Goal: Information Seeking & Learning: Learn about a topic

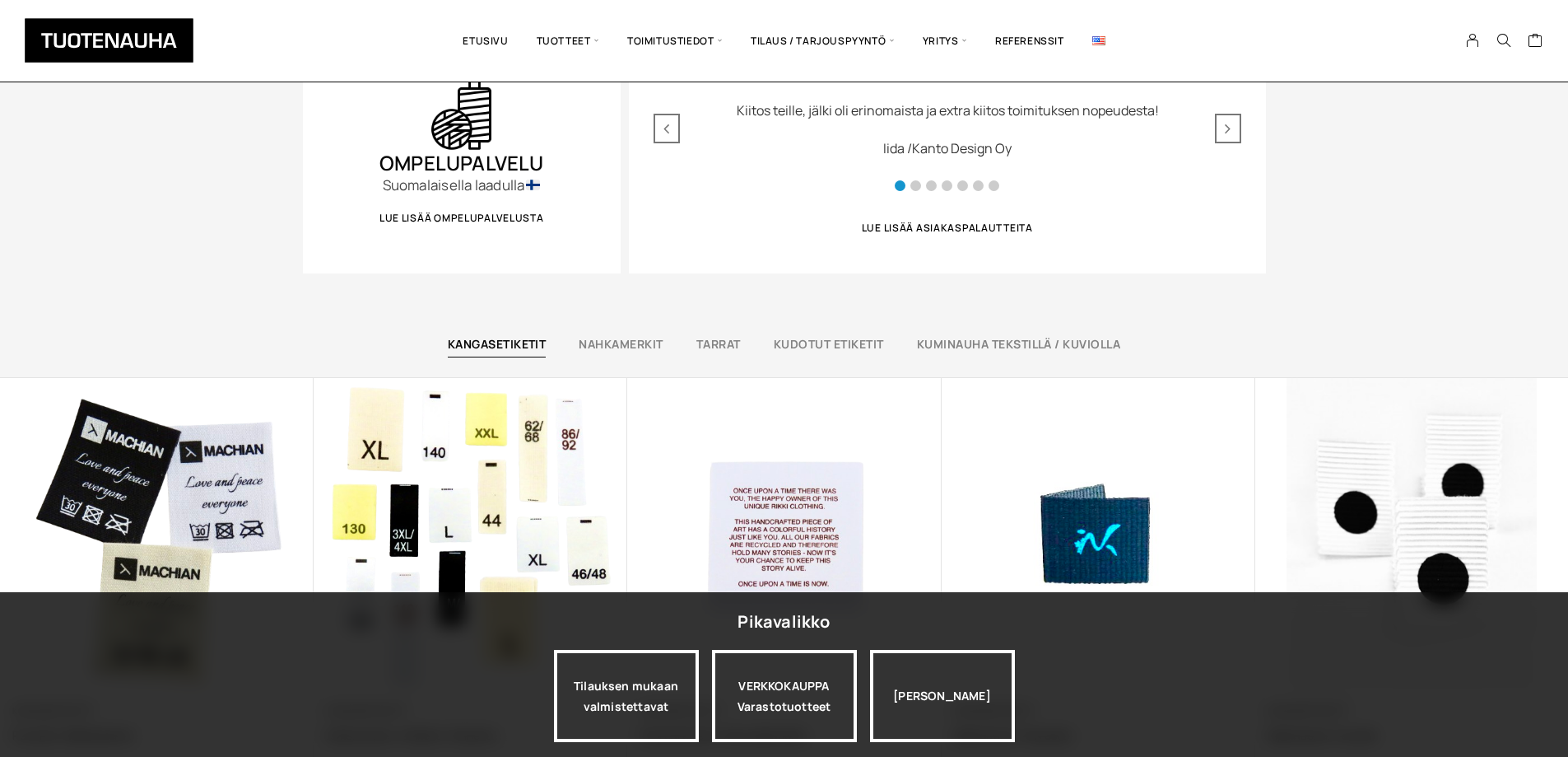
scroll to position [1153, 0]
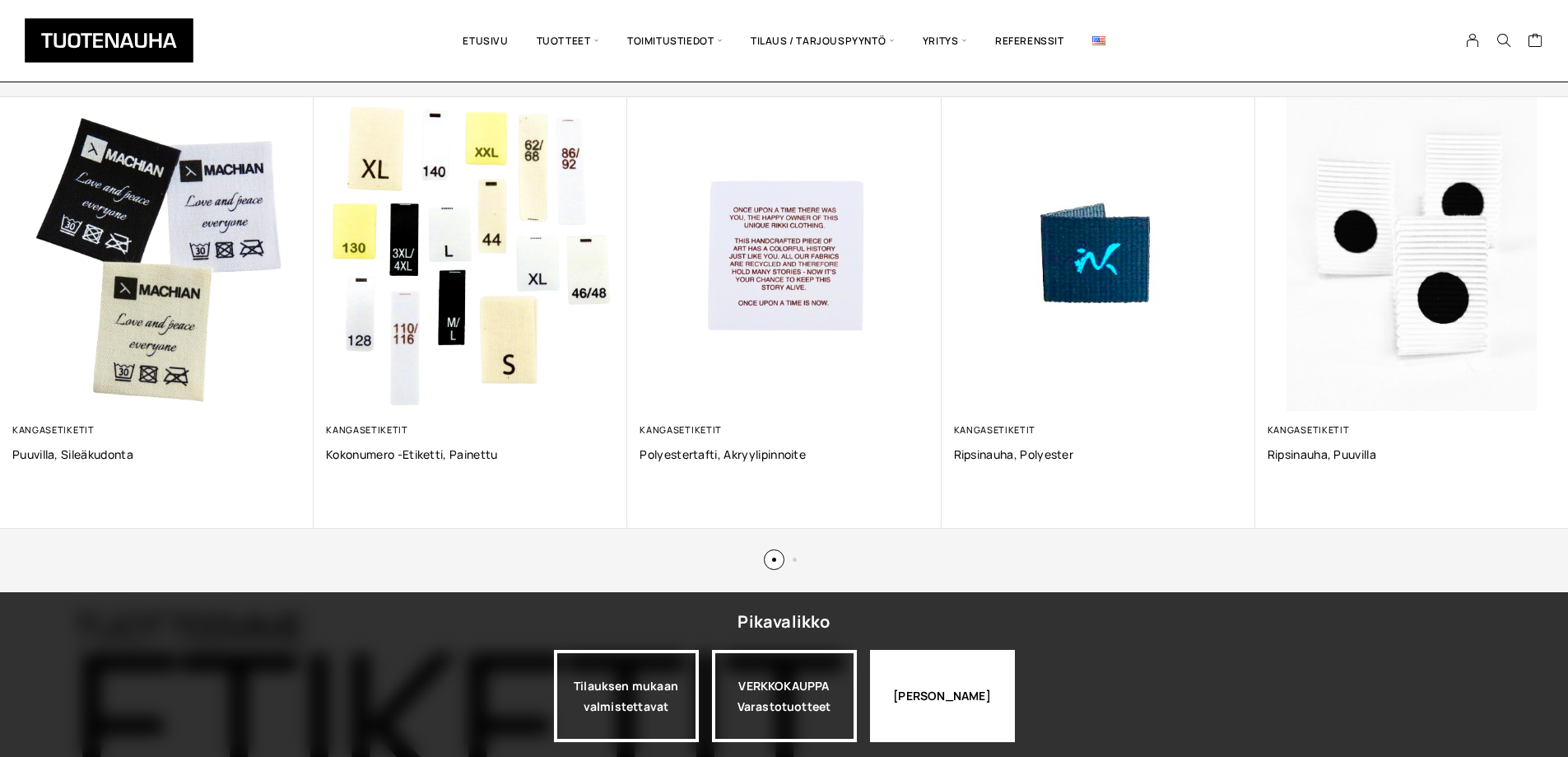
click at [1012, 702] on div "Jatka katselua" at bounding box center [943, 695] width 145 height 92
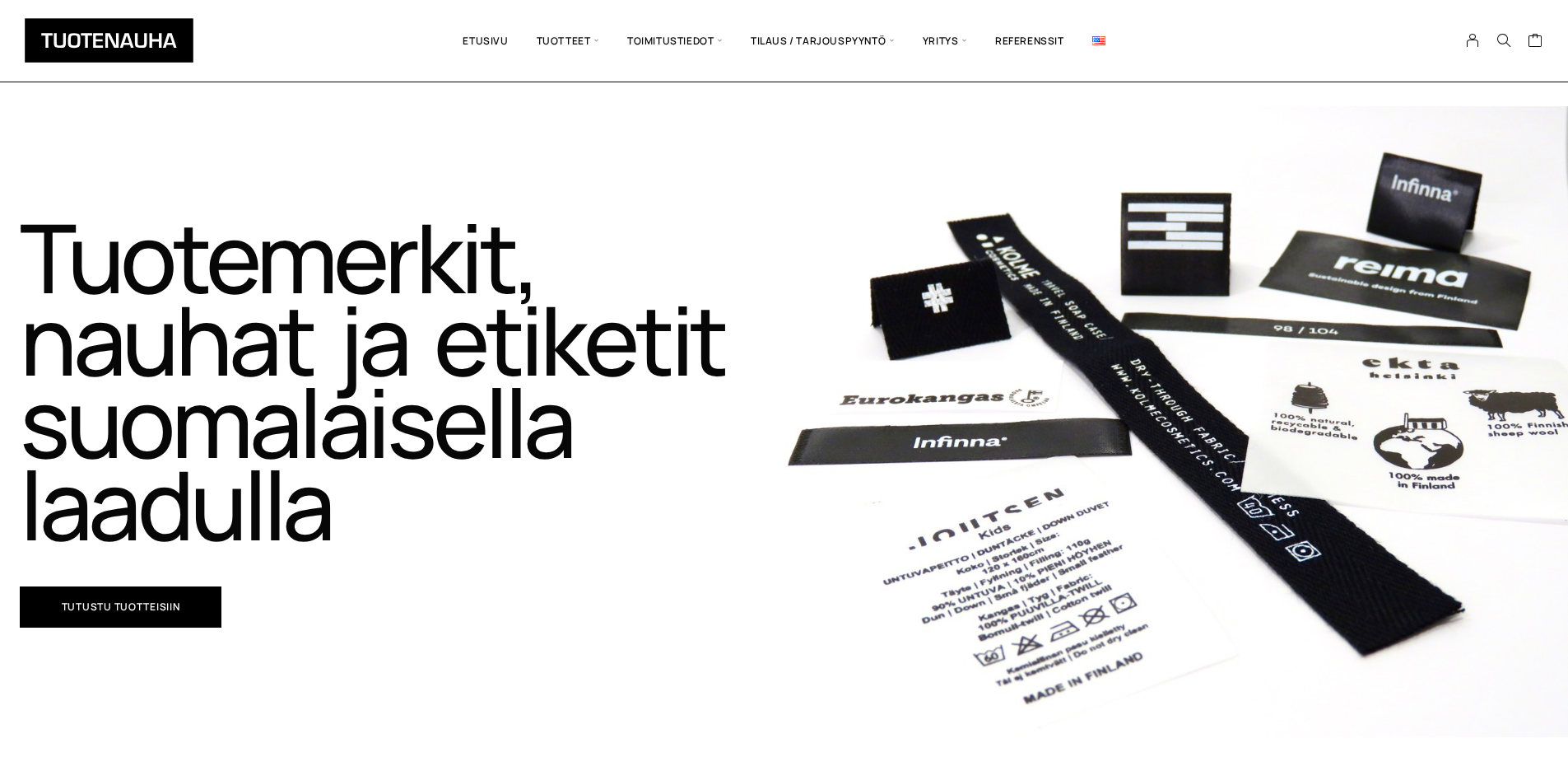
scroll to position [0, 0]
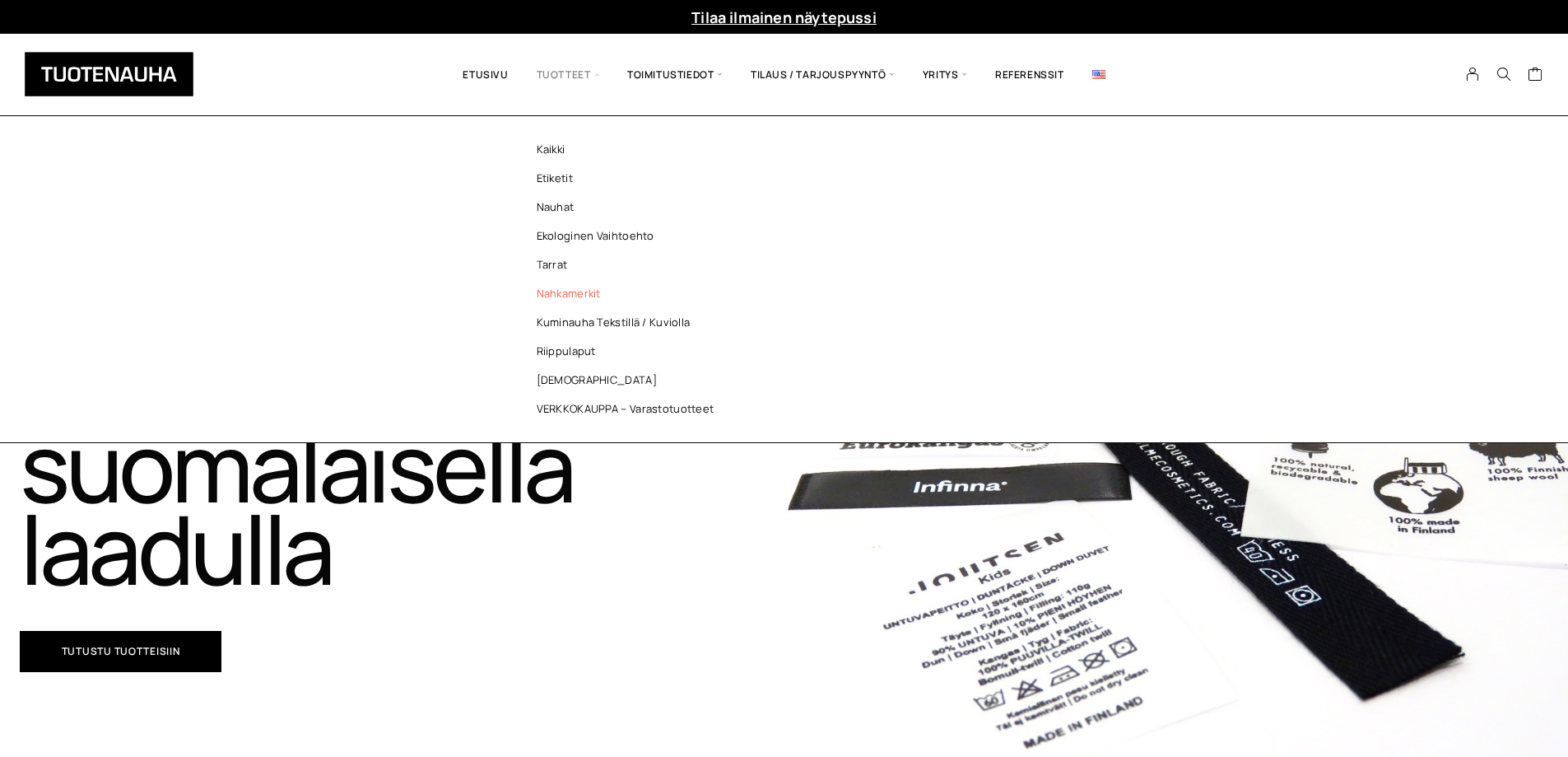
click at [584, 292] on link "Nahkamerkit" at bounding box center [629, 293] width 239 height 29
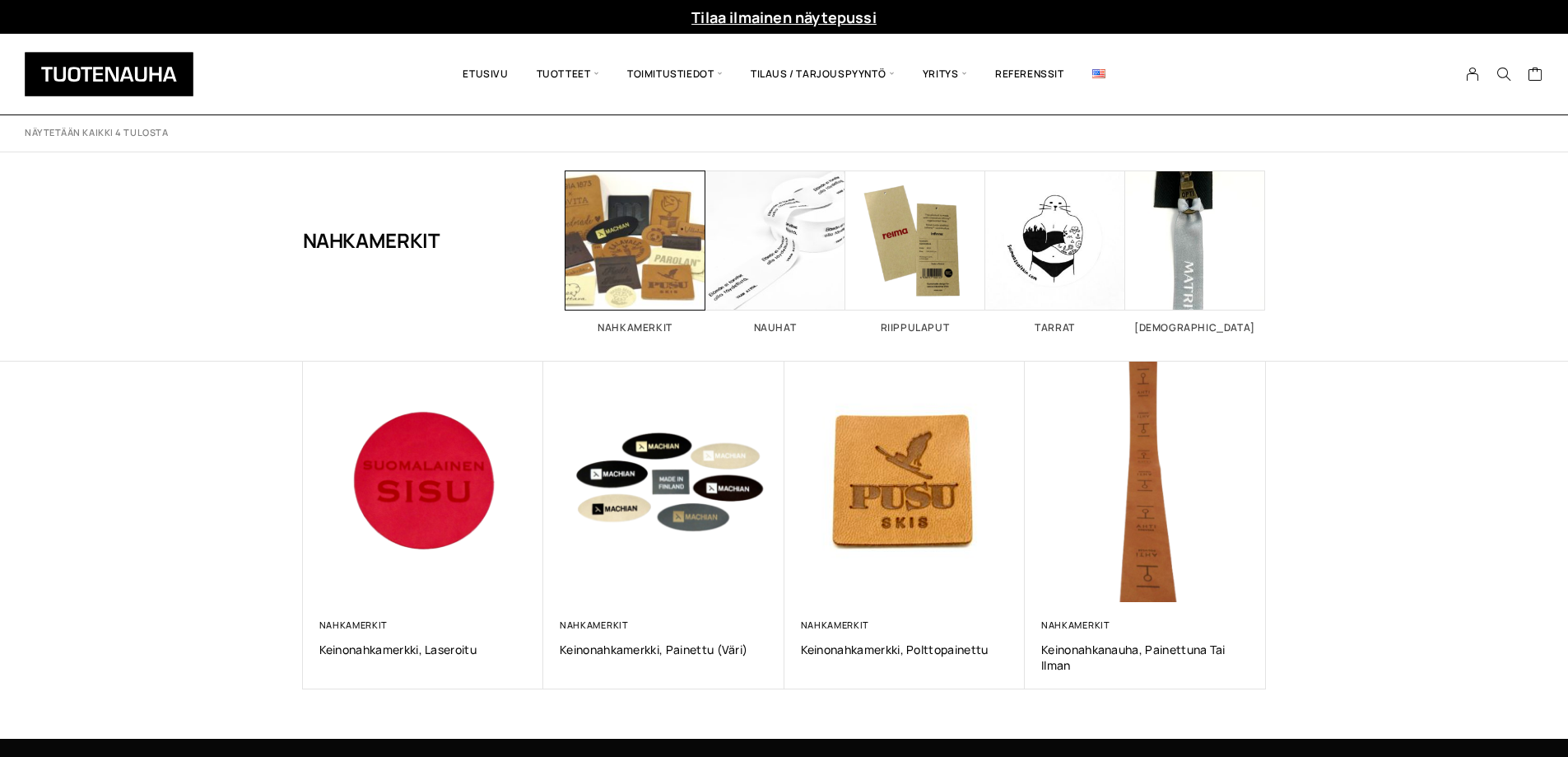
scroll to position [164, 0]
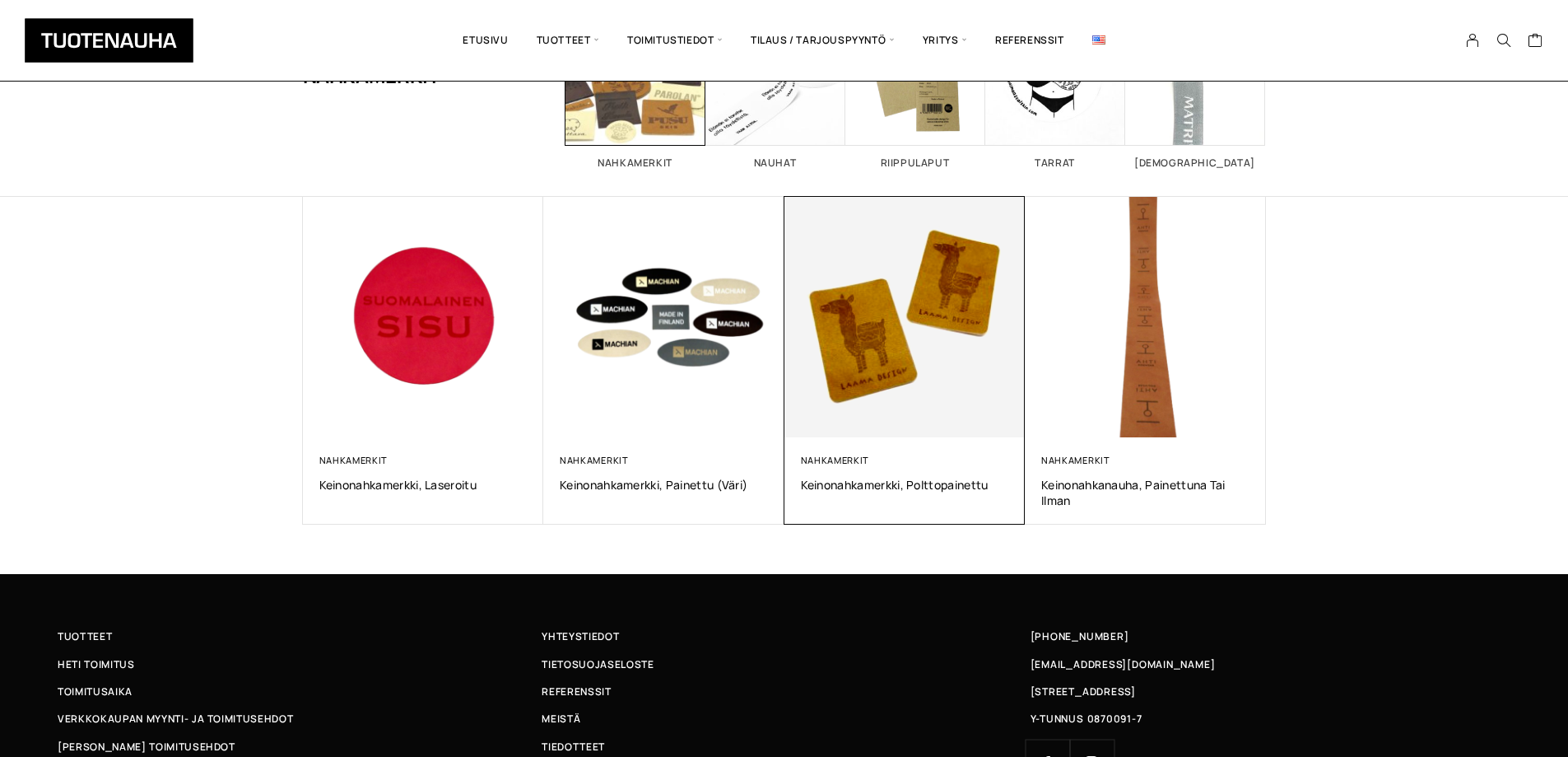
click at [941, 312] on img at bounding box center [904, 316] width 253 height 253
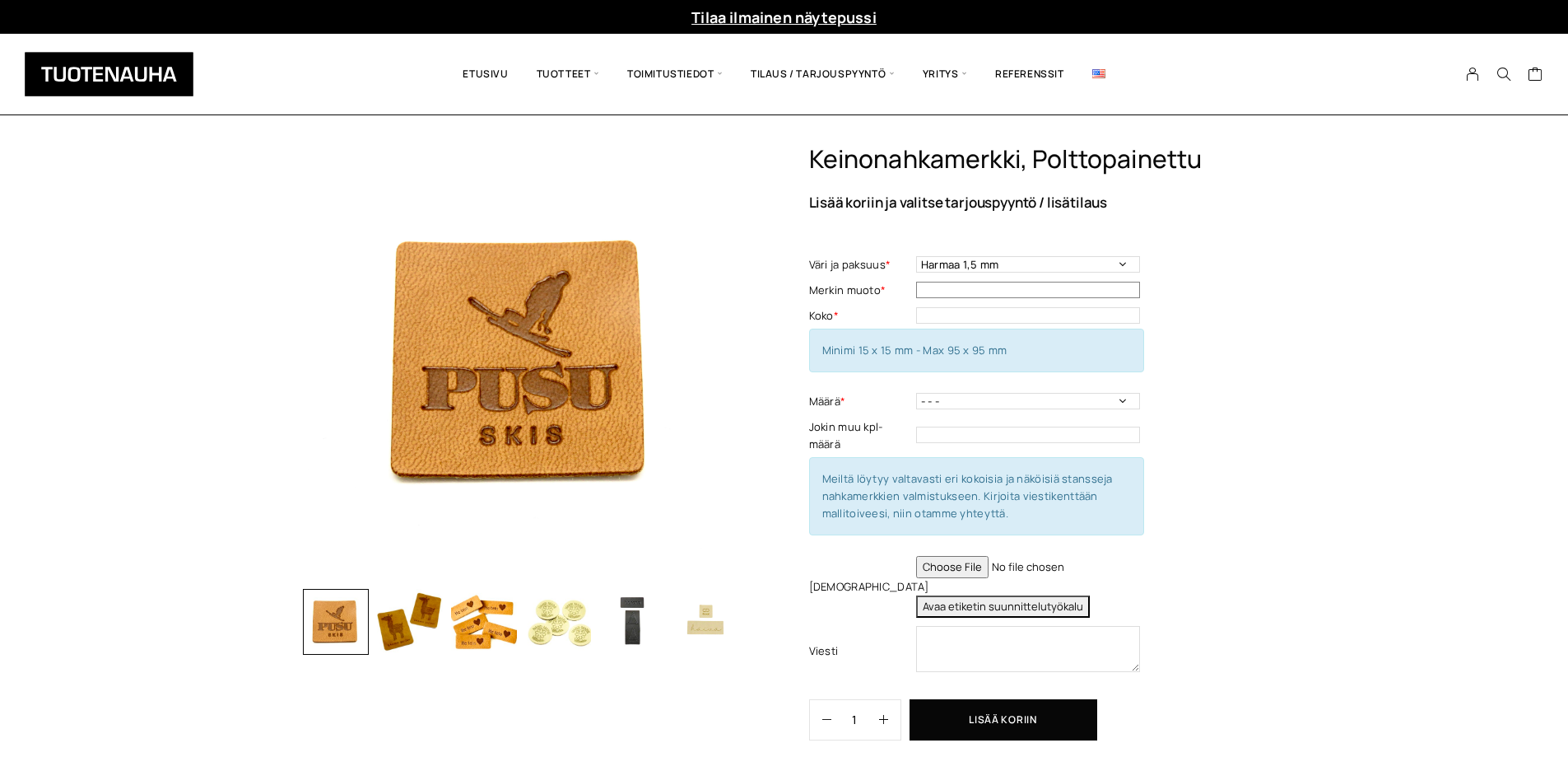
click at [1079, 287] on input "text" at bounding box center [1028, 289] width 224 height 17
click at [1111, 259] on select "Harmaa 1,5 mm Musta 0,6 mm Musta 1,5 mm Keskiruskea 1,5 mm Keskiruskea 0,6 mm V…" at bounding box center [1028, 264] width 224 height 17
click at [121, 69] on img at bounding box center [108, 73] width 169 height 45
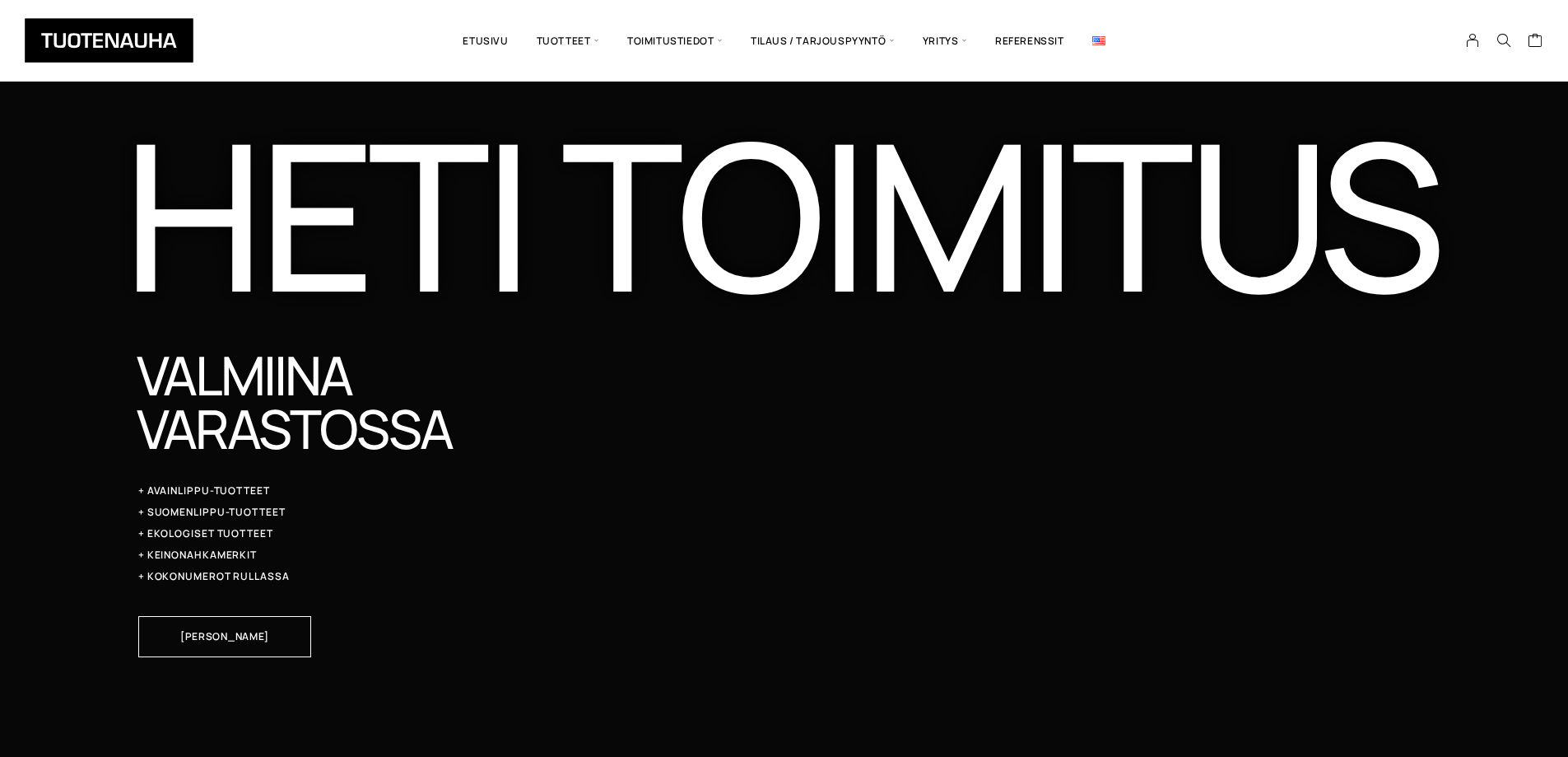
scroll to position [5148, 0]
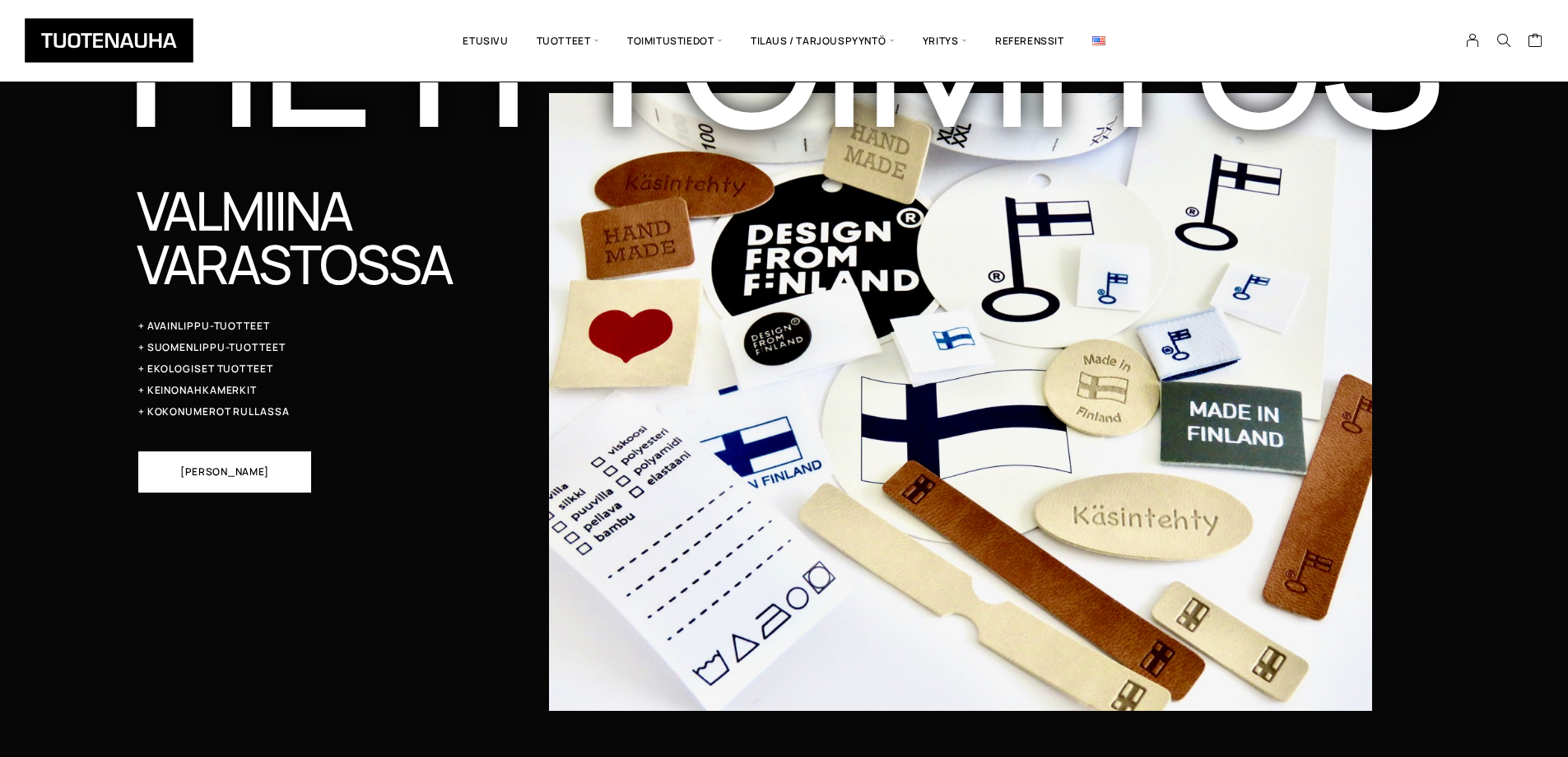
click at [214, 475] on span "Katso tuotteita" at bounding box center [225, 471] width 89 height 10
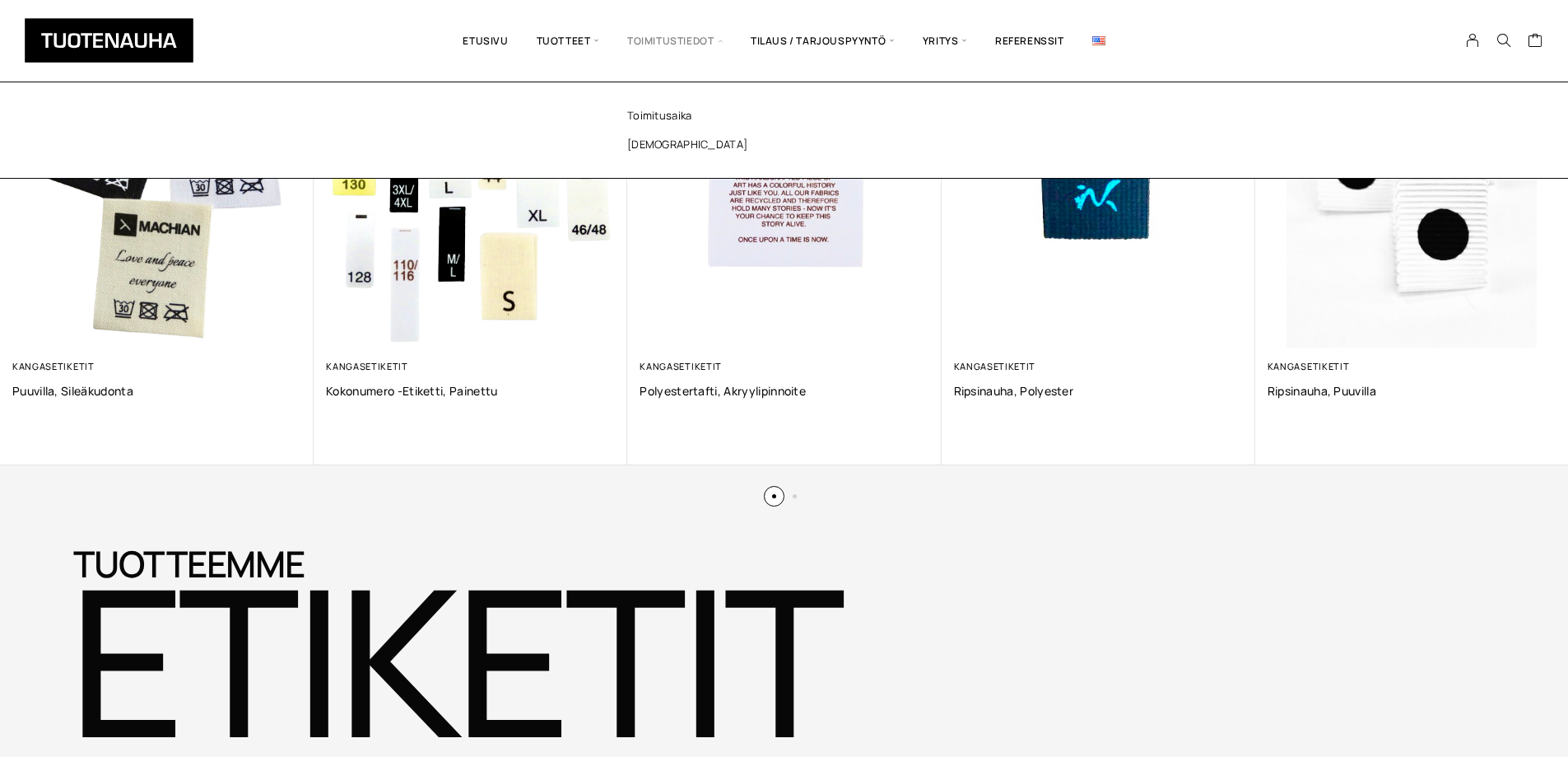
scroll to position [1196, 0]
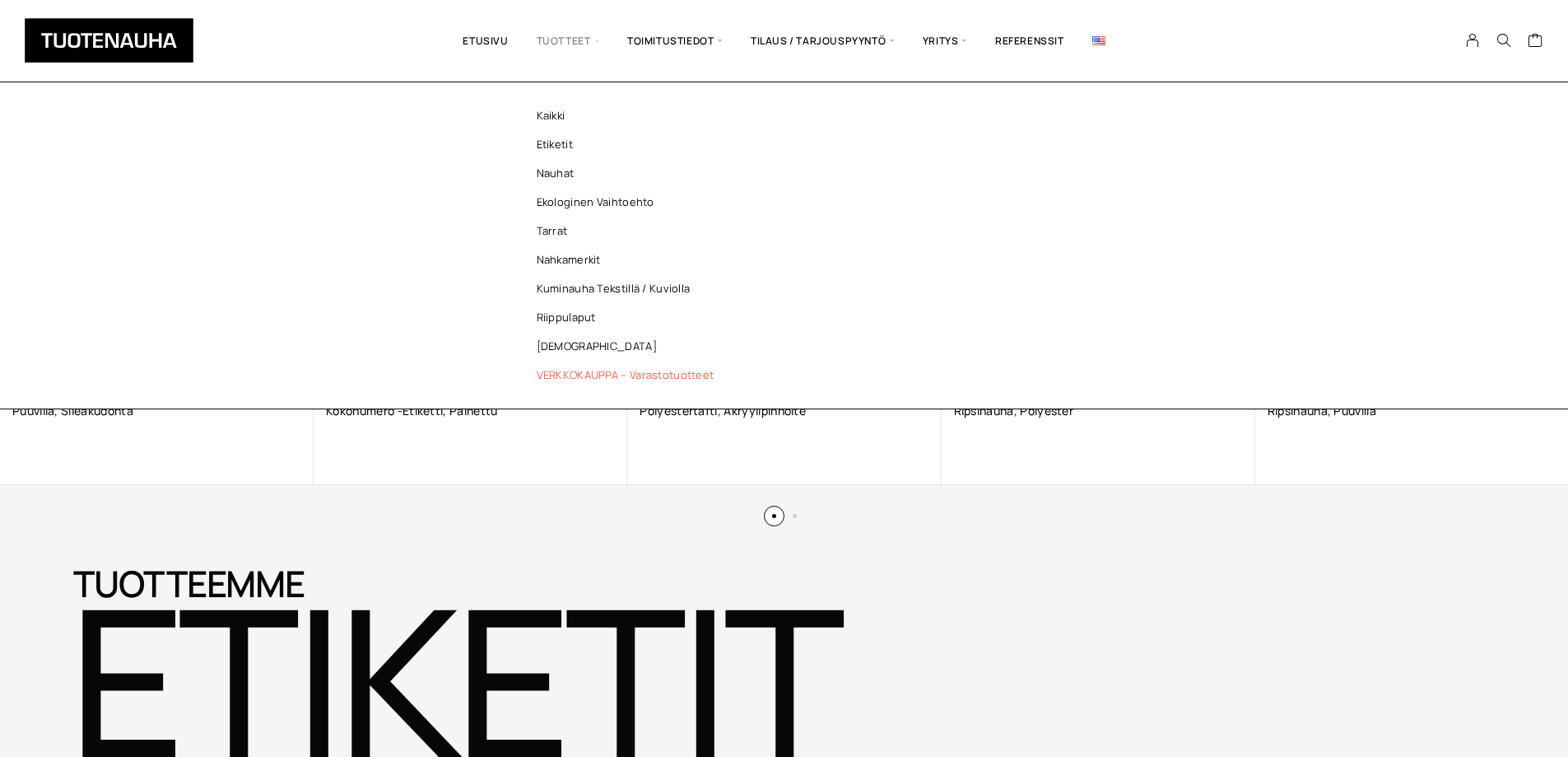
click at [669, 376] on link "VERKKOKAUPPA – Varastotuotteet" at bounding box center [629, 375] width 239 height 29
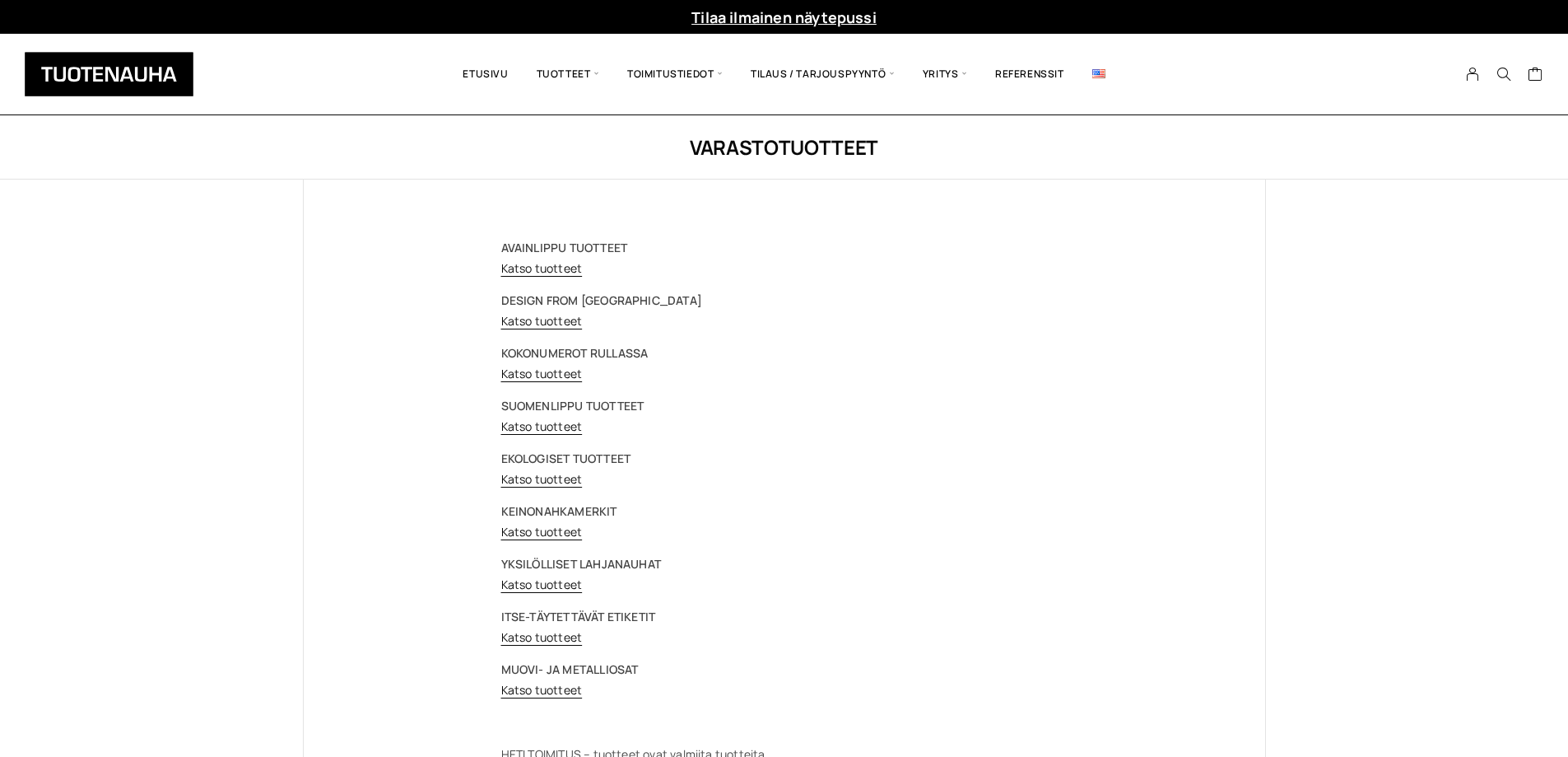
drag, startPoint x: 526, startPoint y: 538, endPoint x: 404, endPoint y: 379, distance: 200.4
click at [395, 371] on div "AVAINLIPPU TUOTTEET Katso tuotteet DESIGN FROM FINLAND Katso tuotteet KOKONUMER…" at bounding box center [785, 537] width 961 height 715
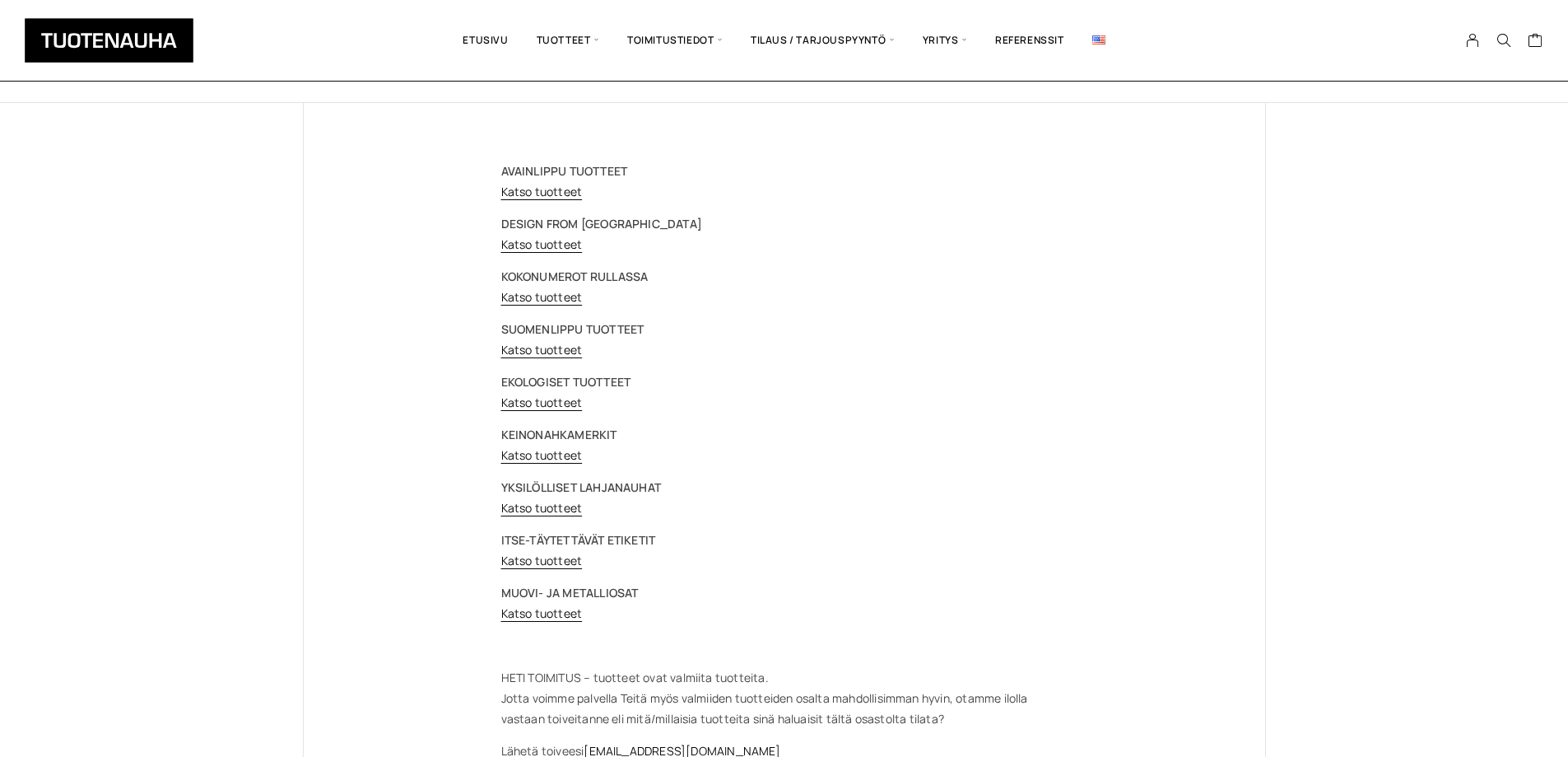
scroll to position [164, 0]
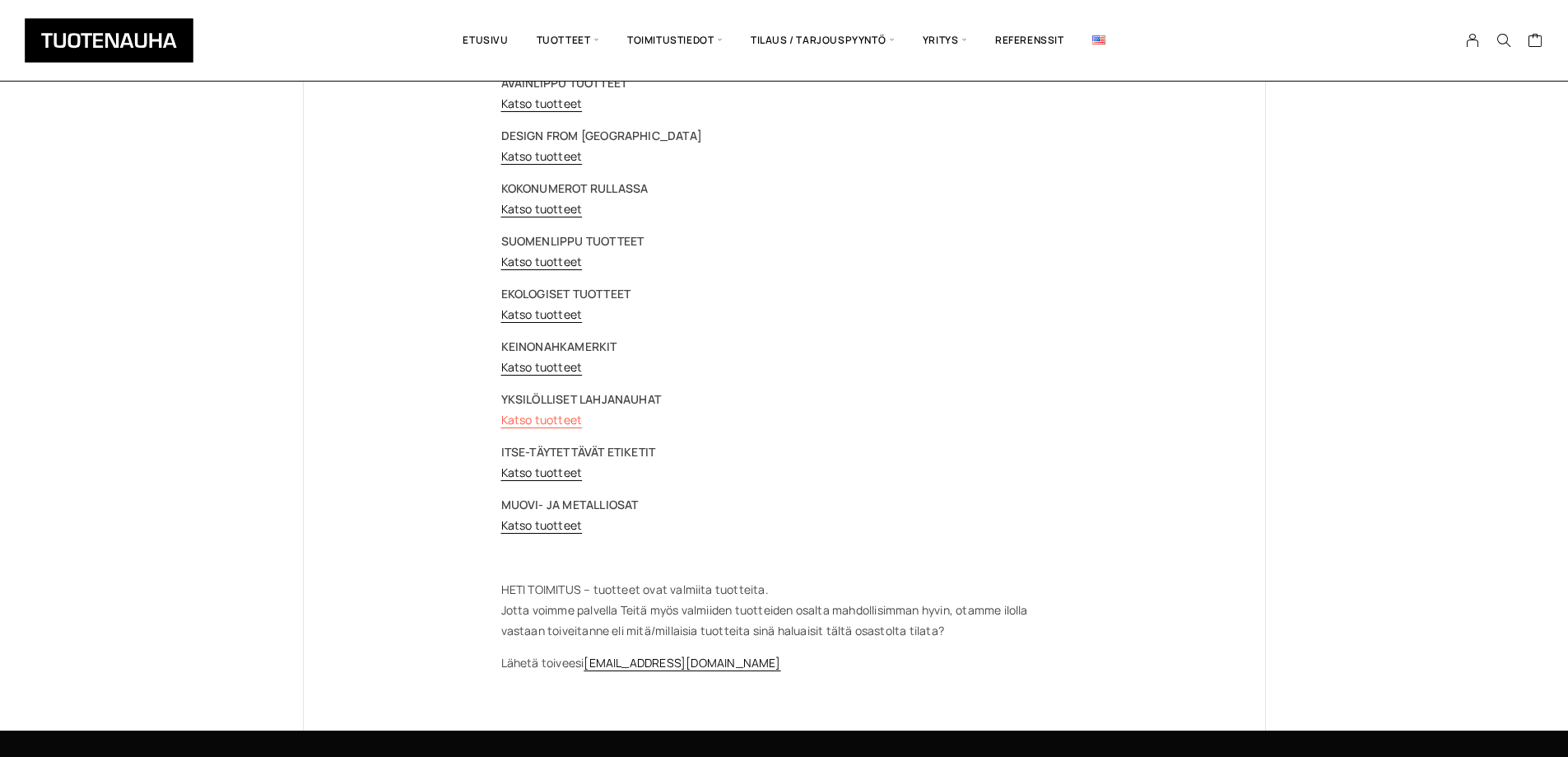
click at [539, 417] on link "Katso tuotteet" at bounding box center [542, 420] width 81 height 16
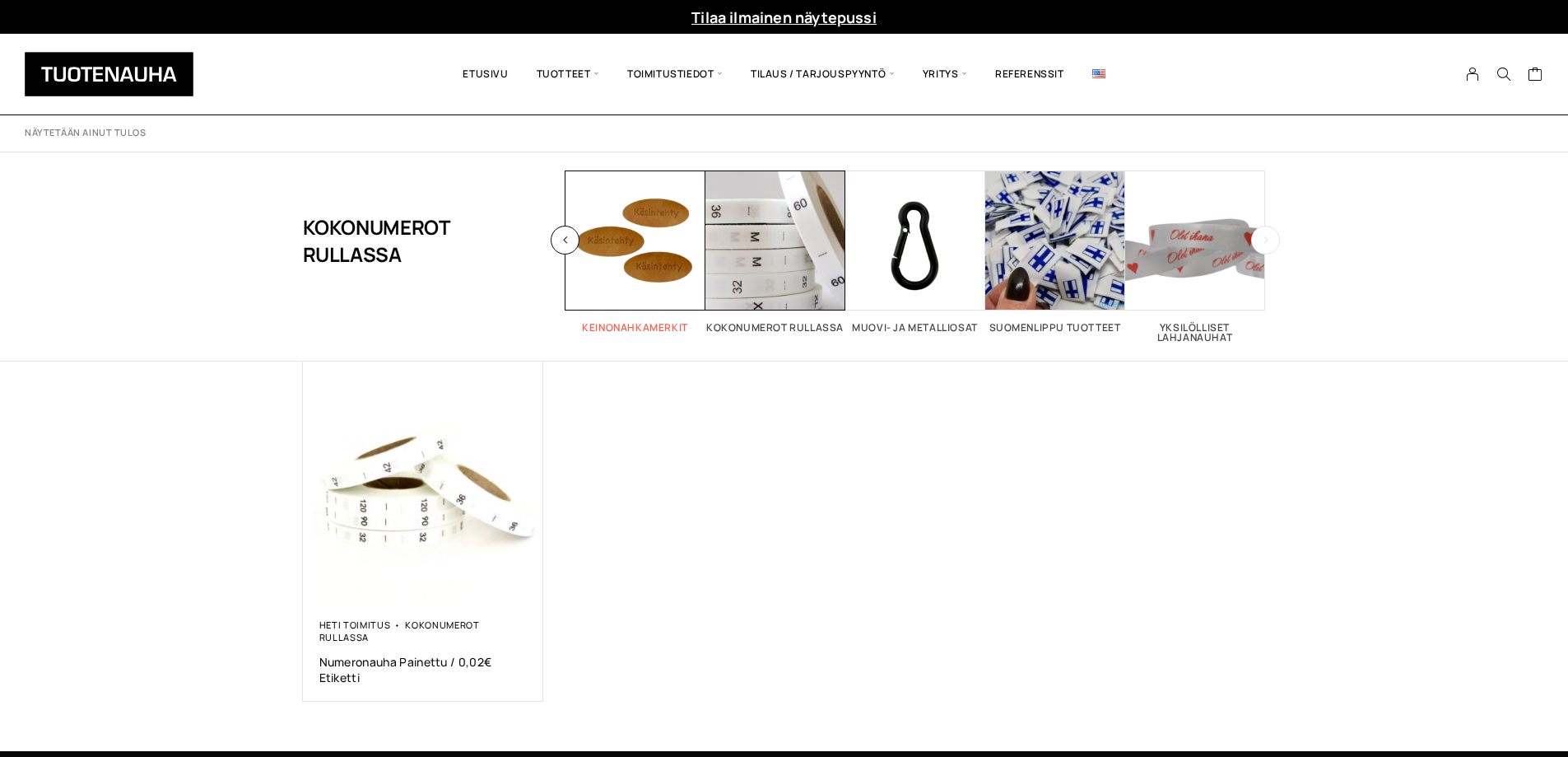
click at [633, 251] on span "Visit product category Keinonahkamerkit" at bounding box center [635, 240] width 140 height 140
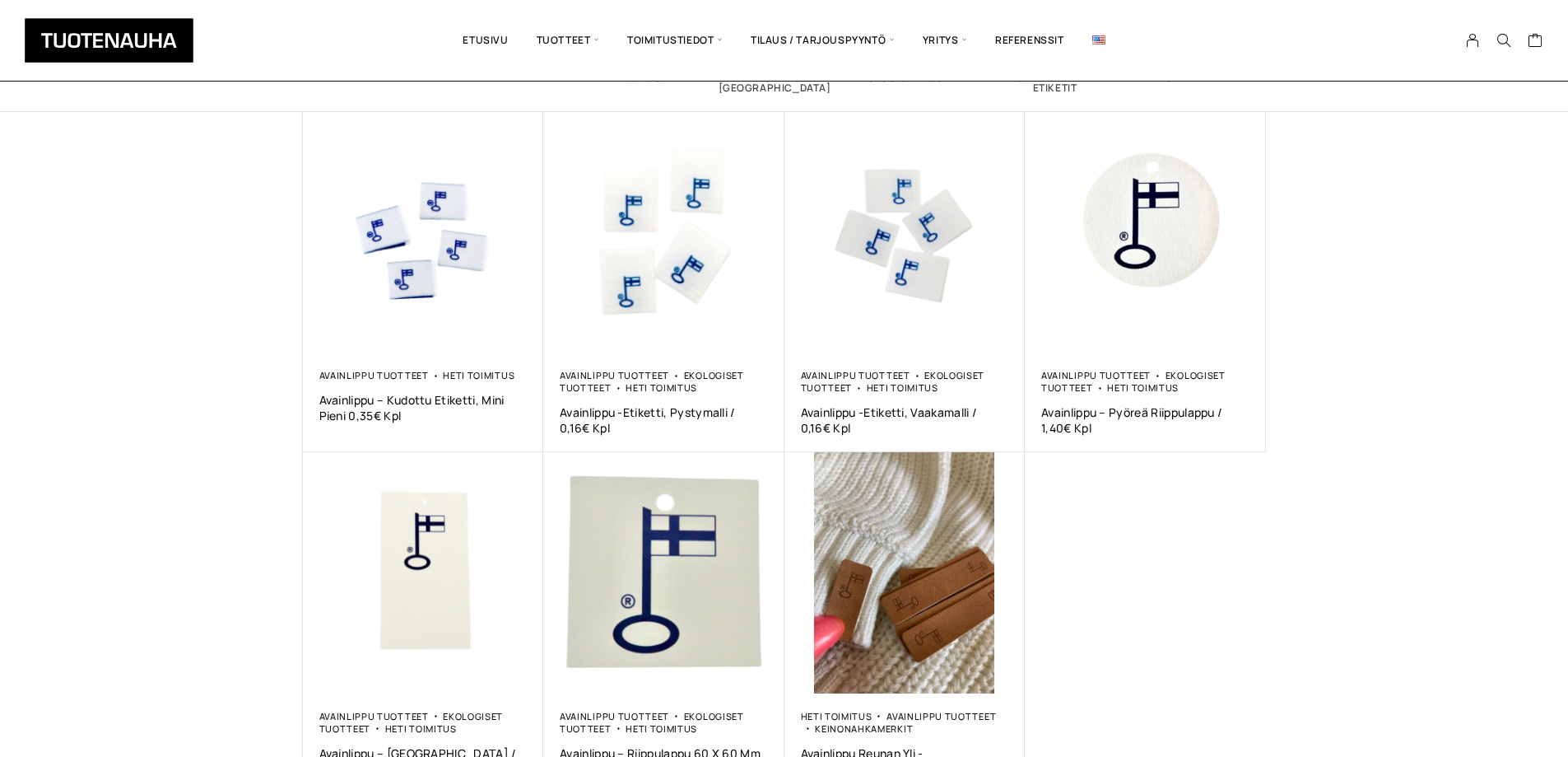
scroll to position [330, 0]
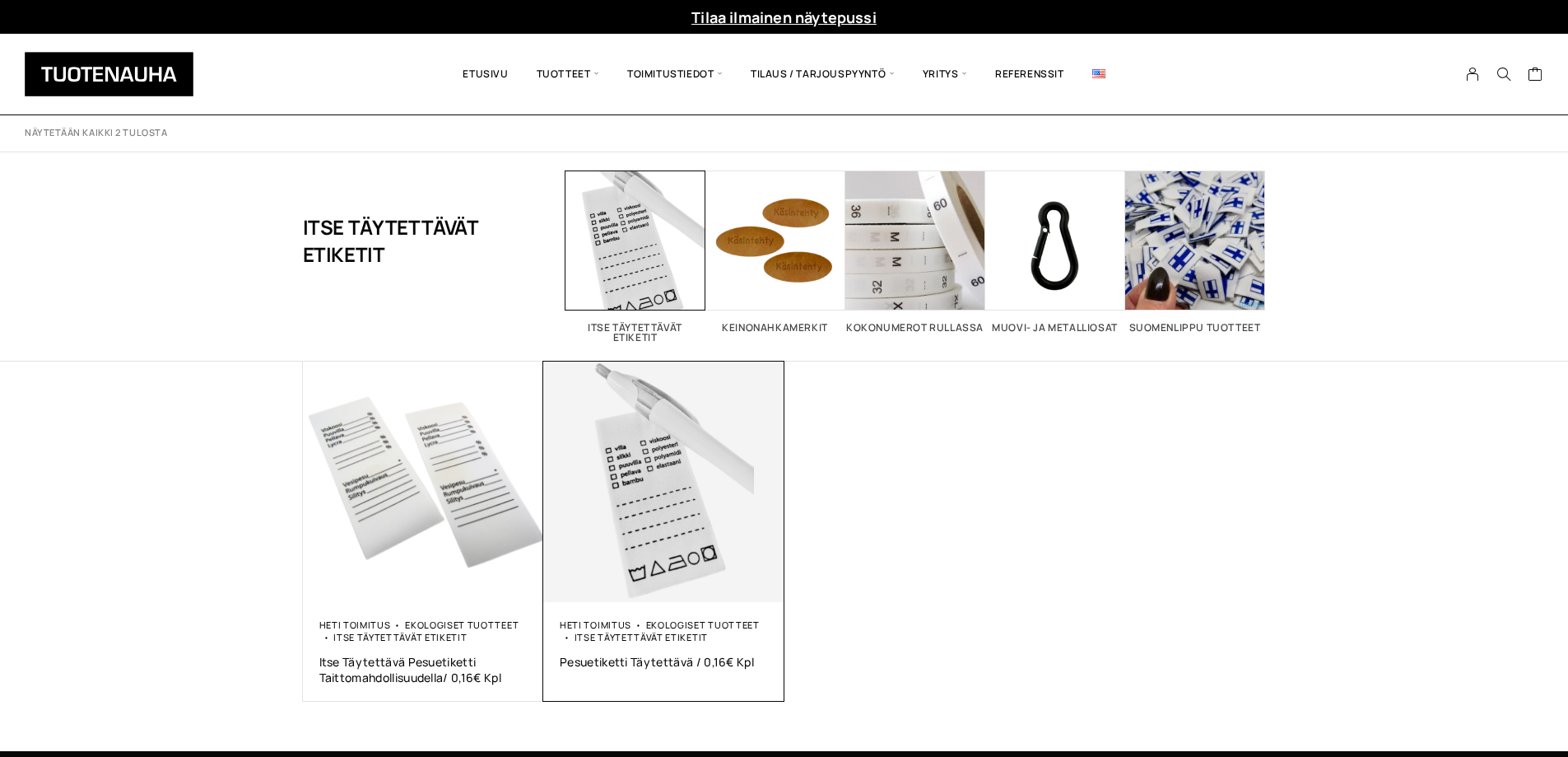
click at [648, 495] on img at bounding box center [664, 482] width 241 height 241
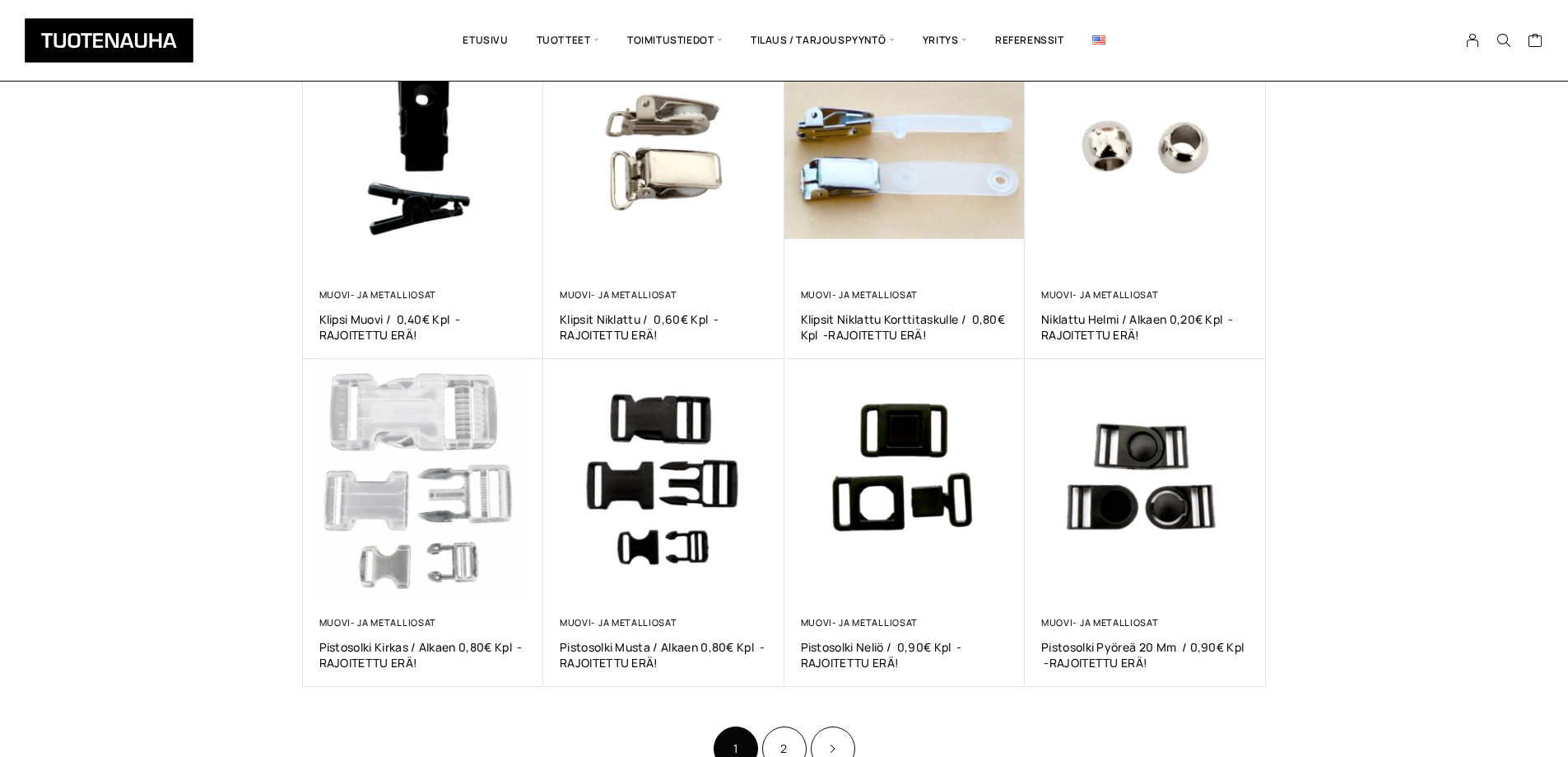
scroll to position [823, 0]
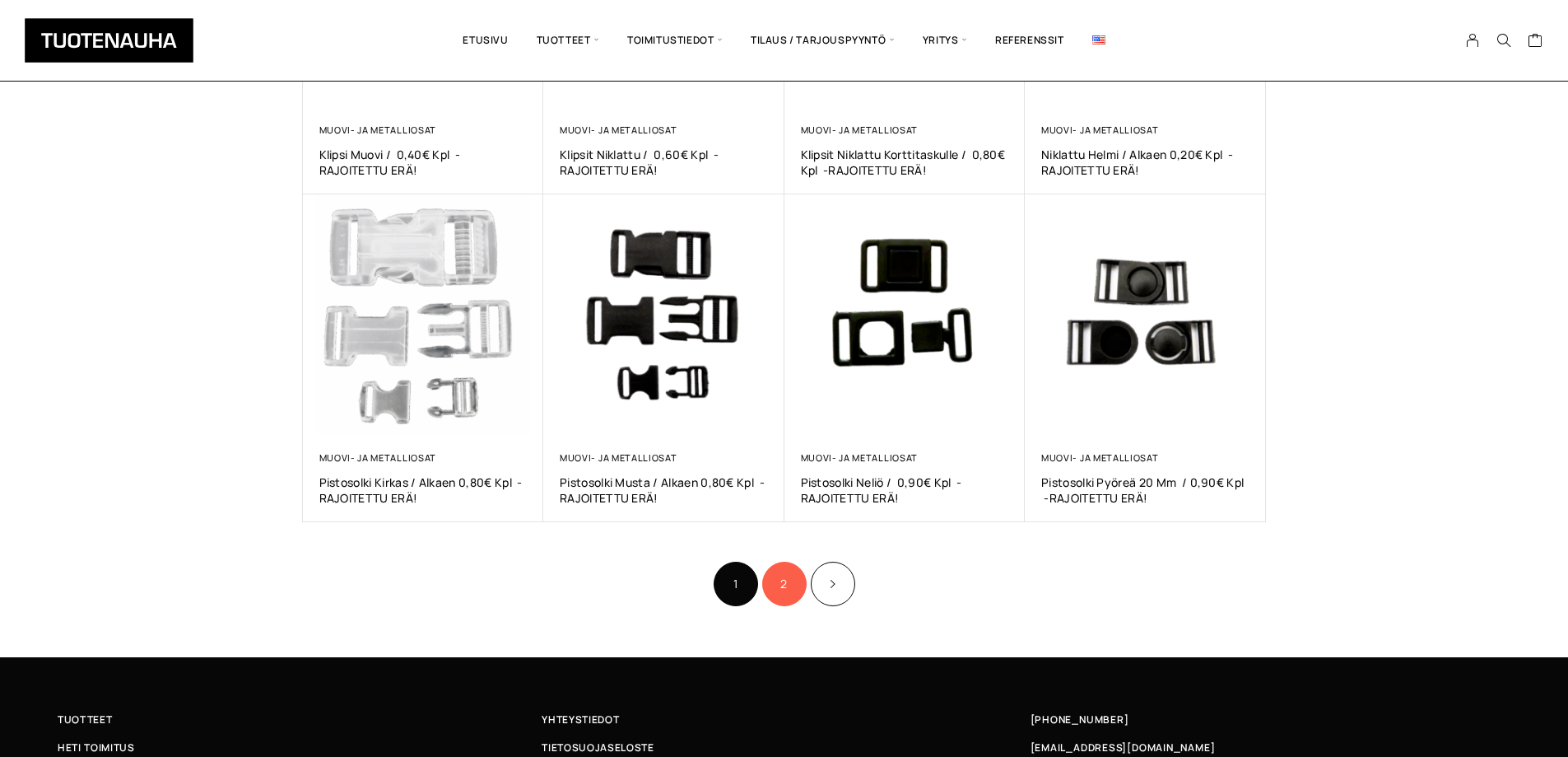
click at [778, 580] on link "2" at bounding box center [784, 583] width 45 height 45
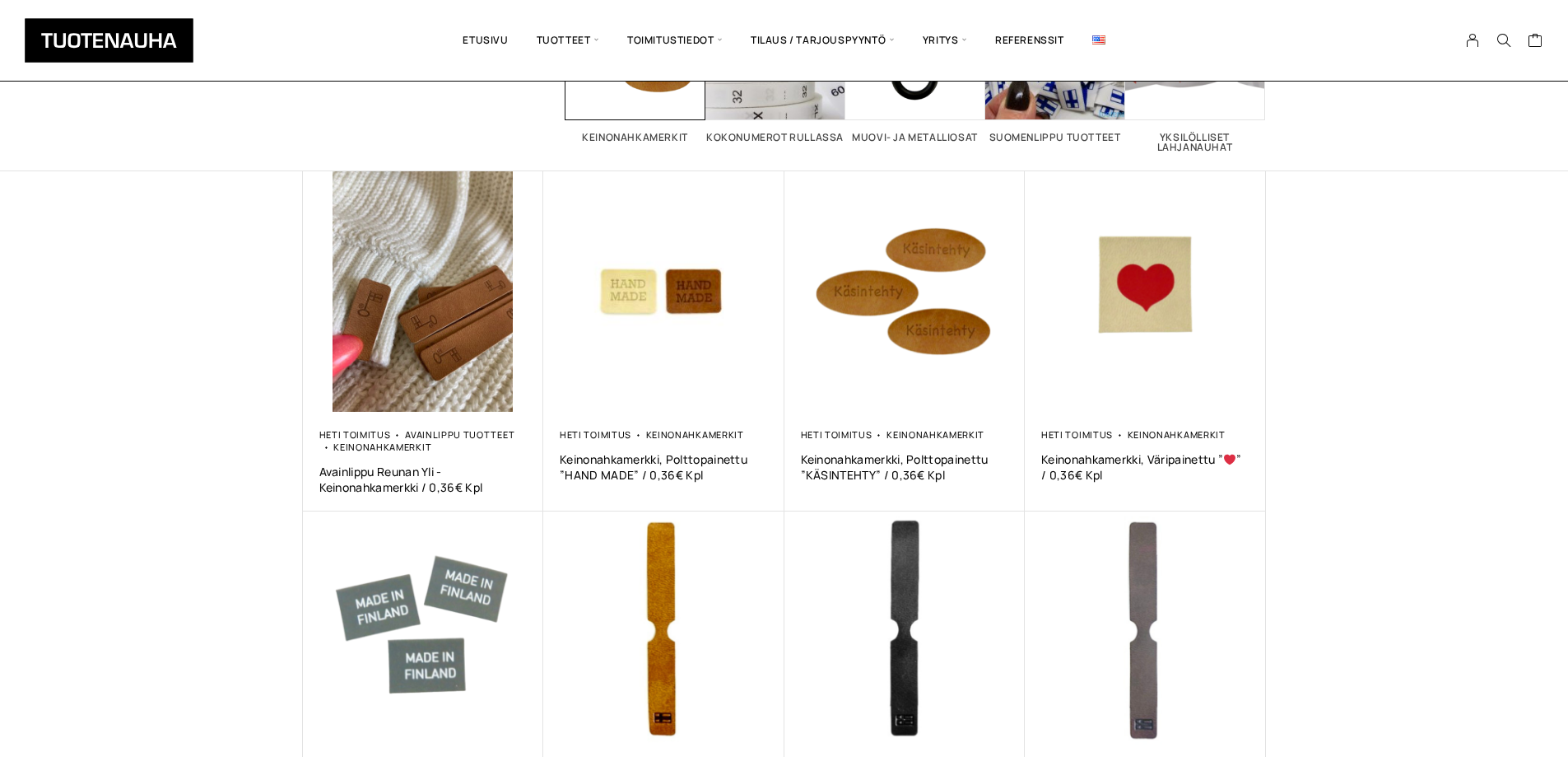
scroll to position [164, 0]
